Goal: Task Accomplishment & Management: Complete application form

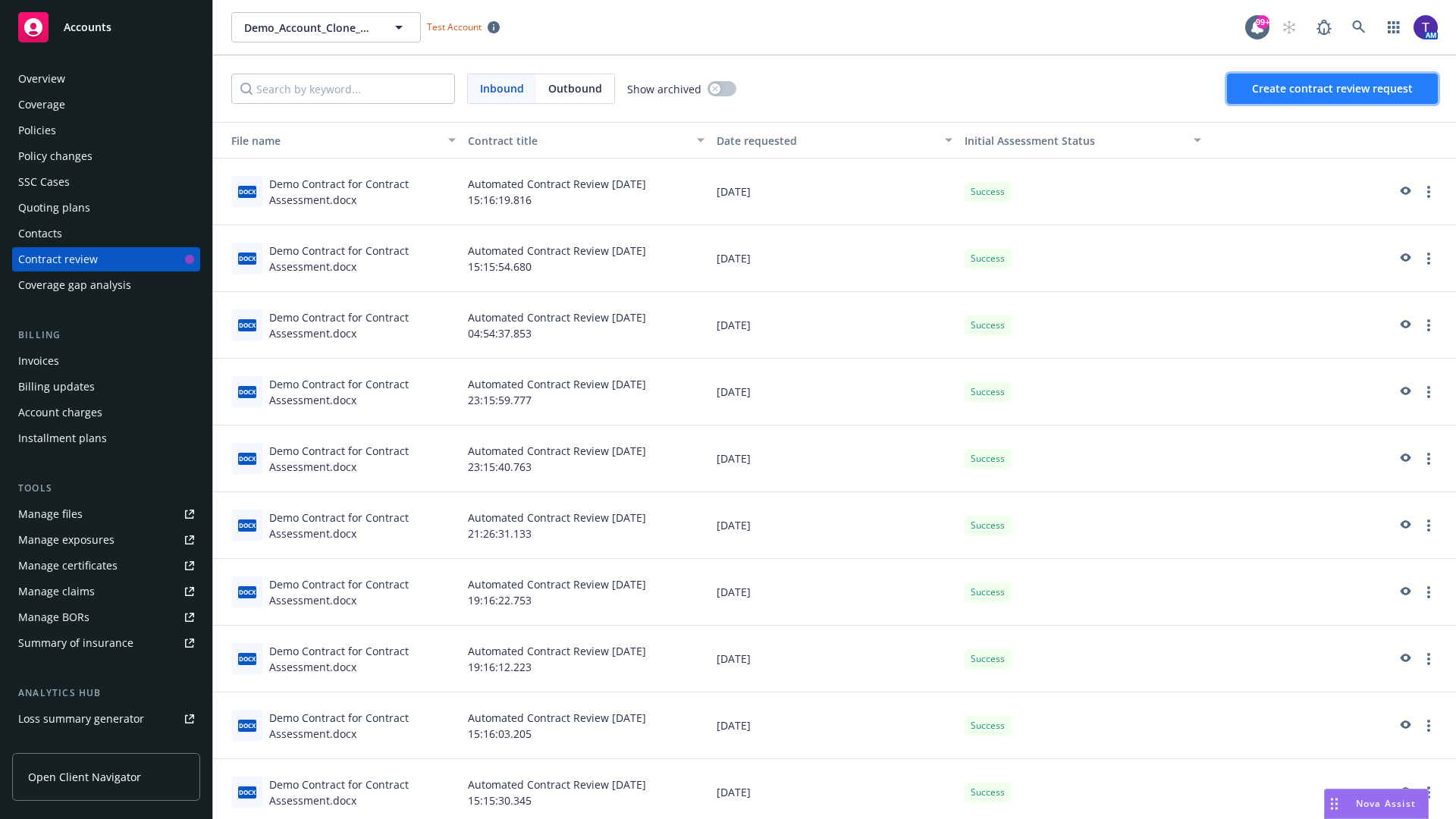
click at [1334, 89] on span "Create contract review request" at bounding box center [1332, 87] width 161 height 14
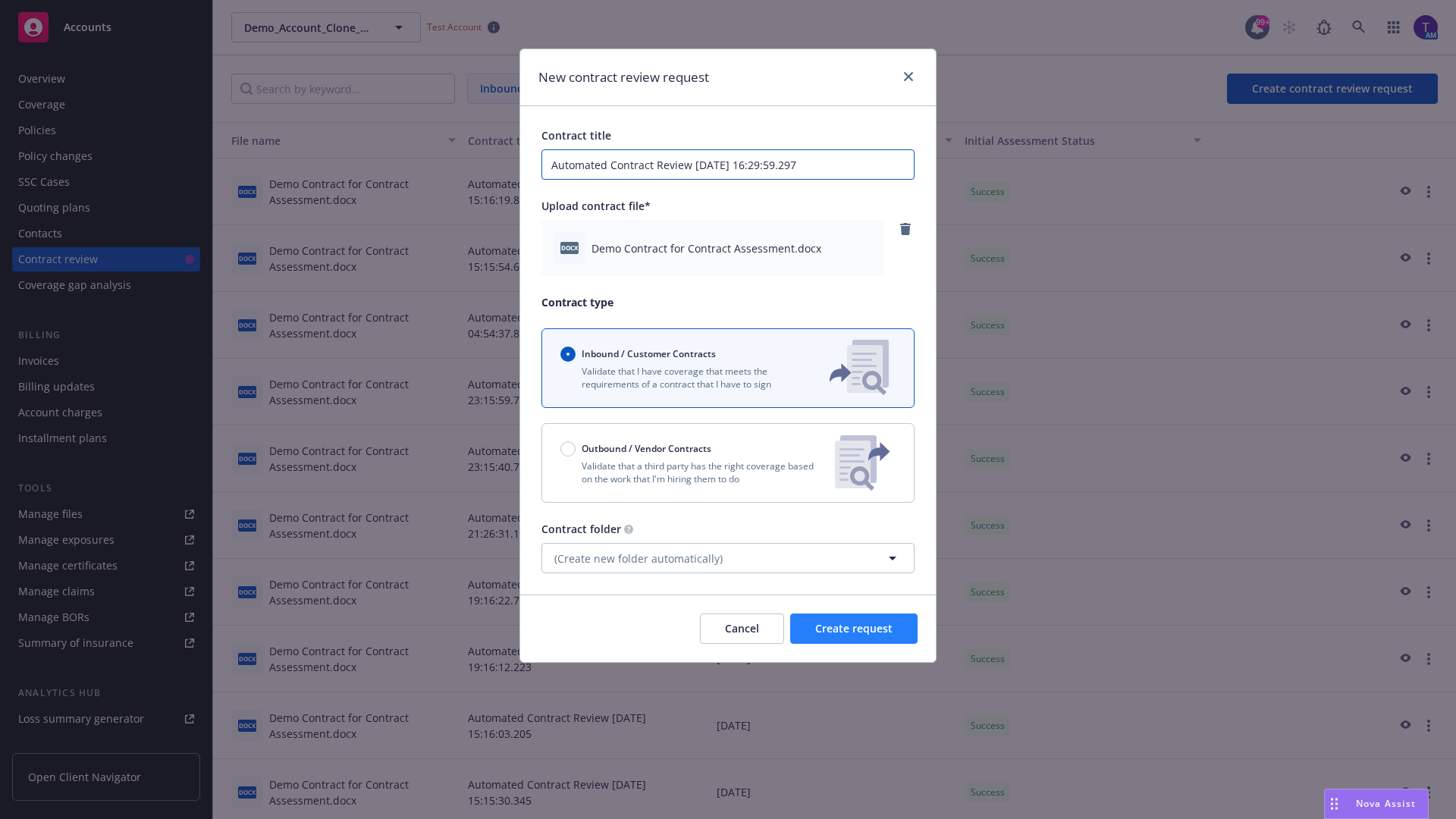
type input "Automated Contract Review 08-28-2025 16:29:59.297"
click at [854, 628] on span "Create request" at bounding box center [853, 628] width 77 height 14
